Goal: Information Seeking & Learning: Learn about a topic

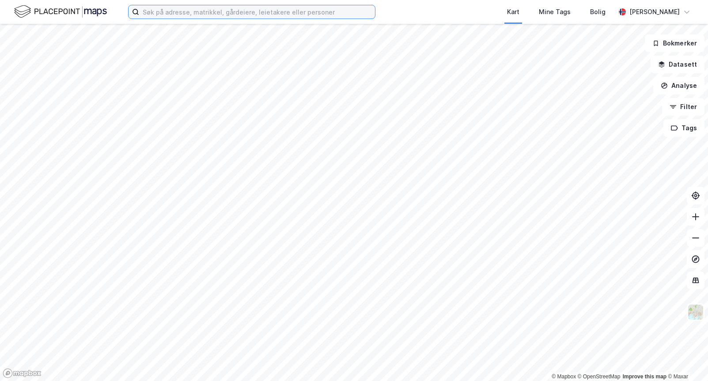
click at [167, 8] on input at bounding box center [257, 11] width 236 height 13
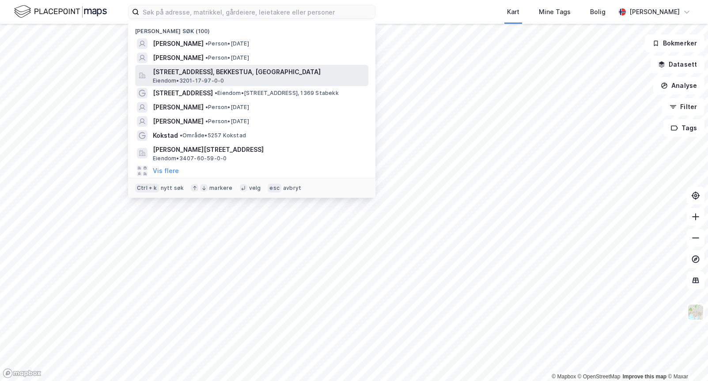
click at [177, 73] on span "[STREET_ADDRESS], BEKKESTUA, [GEOGRAPHIC_DATA]" at bounding box center [259, 72] width 212 height 11
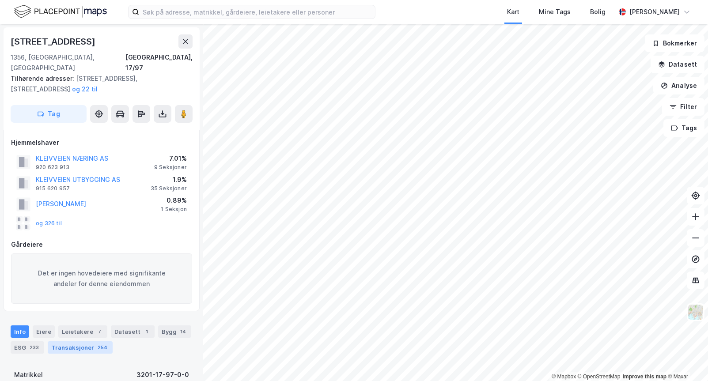
click at [74, 341] on div "Transaksjoner 254" at bounding box center [80, 347] width 65 height 12
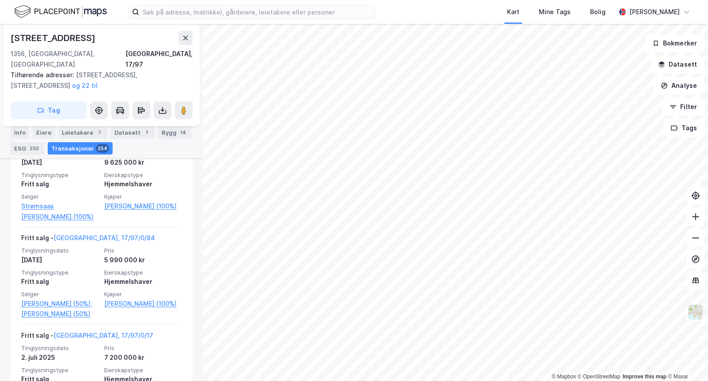
scroll to position [336, 0]
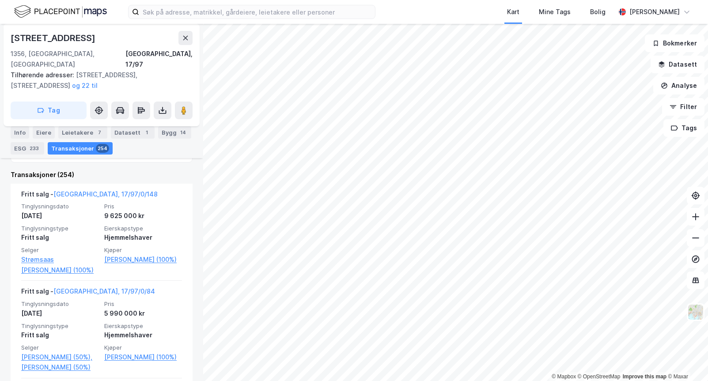
click at [5, 261] on div "[STREET_ADDRESS], [GEOGRAPHIC_DATA], [GEOGRAPHIC_DATA], 17/97 Tilhørende adress…" at bounding box center [101, 202] width 203 height 357
click at [4, 292] on div "[STREET_ADDRESS], [GEOGRAPHIC_DATA], [GEOGRAPHIC_DATA], 17/97 Tilhørende adress…" at bounding box center [101, 202] width 203 height 357
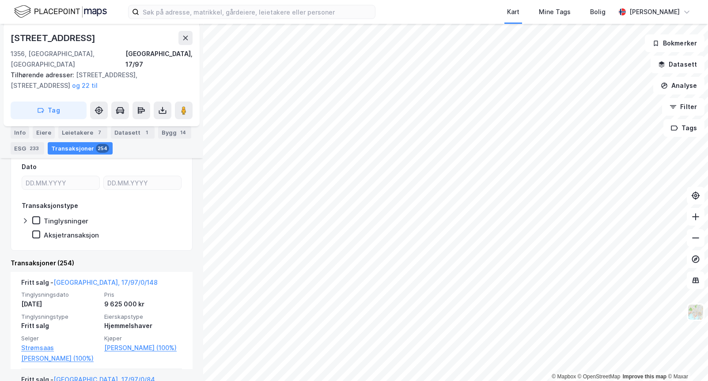
scroll to position [203, 0]
